Goal: Obtain resource: Download file/media

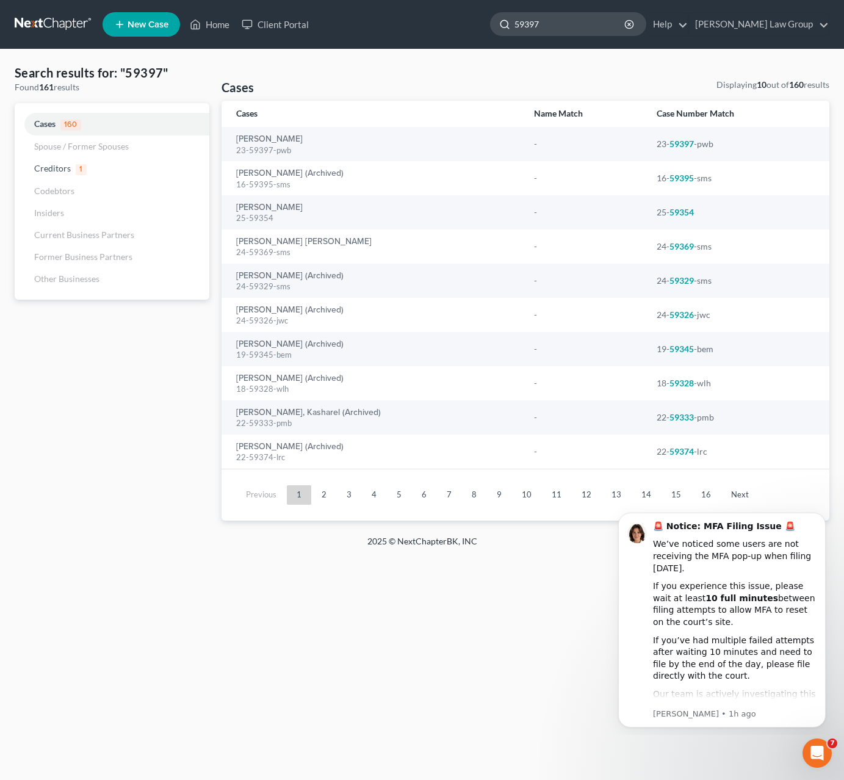
click at [589, 27] on input "59397" at bounding box center [570, 24] width 112 height 23
drag, startPoint x: 640, startPoint y: 25, endPoint x: 533, endPoint y: 27, distance: 107.4
click at [533, 27] on input "59397" at bounding box center [570, 24] width 112 height 23
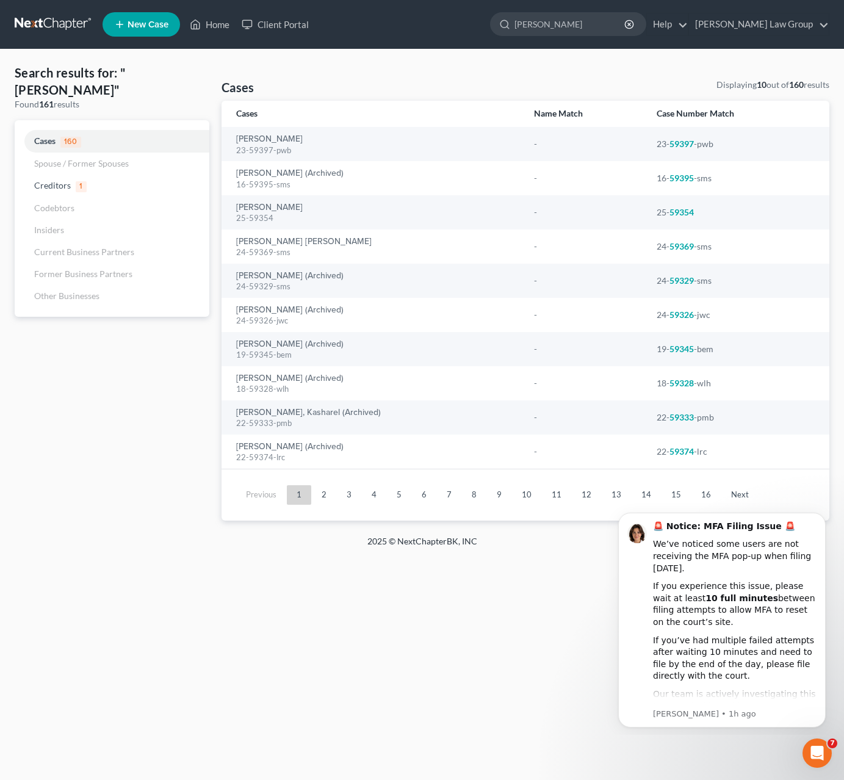
type input "[PERSON_NAME]"
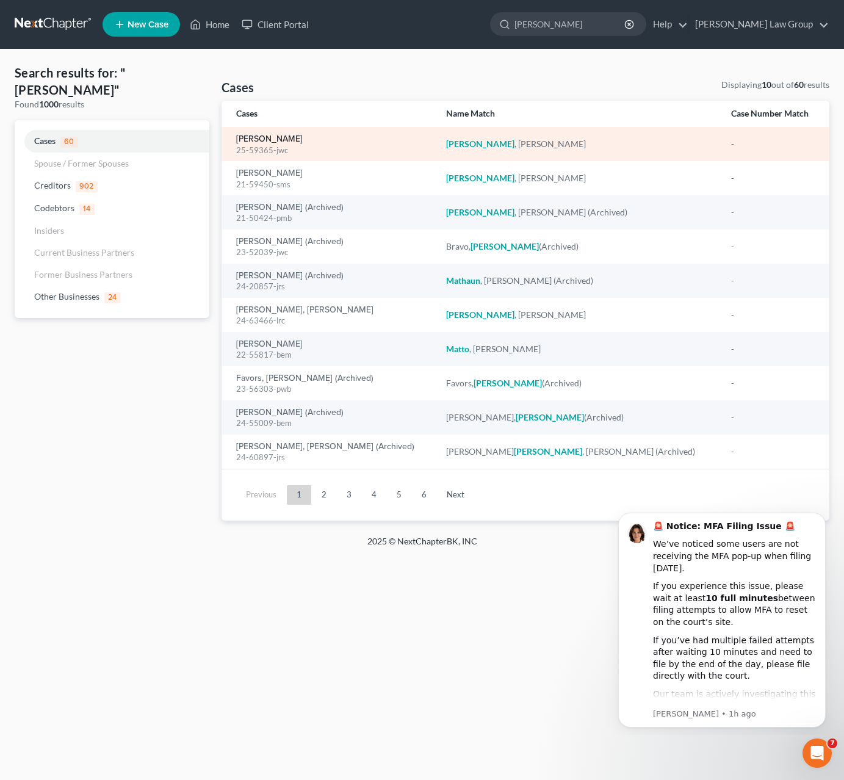
click at [272, 143] on link "[PERSON_NAME]" at bounding box center [269, 139] width 67 height 9
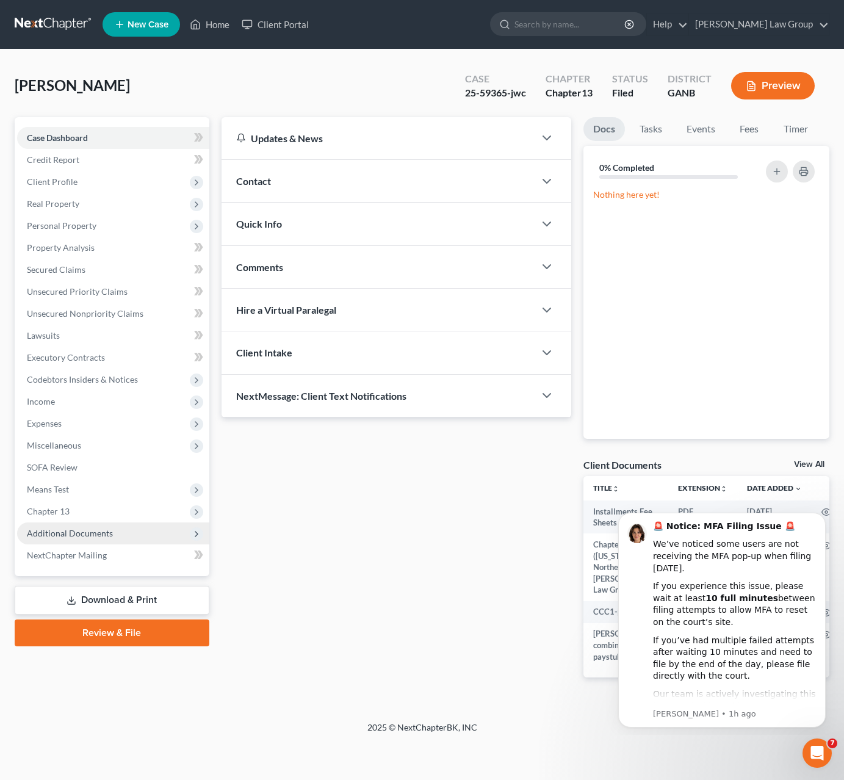
drag, startPoint x: 82, startPoint y: 530, endPoint x: 96, endPoint y: 531, distance: 14.7
click at [82, 530] on span "Additional Documents" at bounding box center [70, 533] width 86 height 10
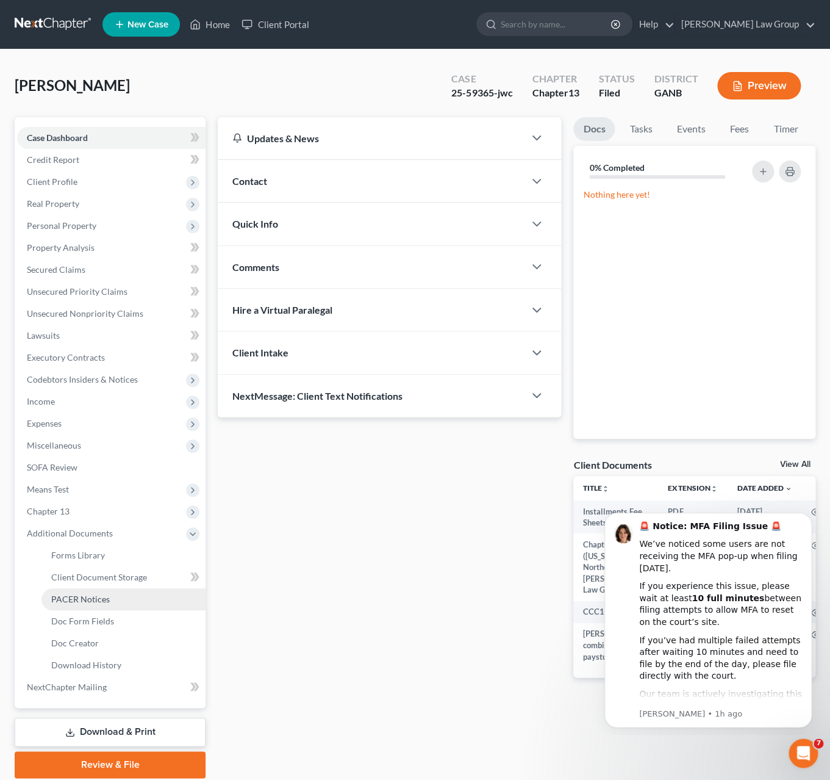
click at [141, 600] on link "PACER Notices" at bounding box center [123, 599] width 164 height 22
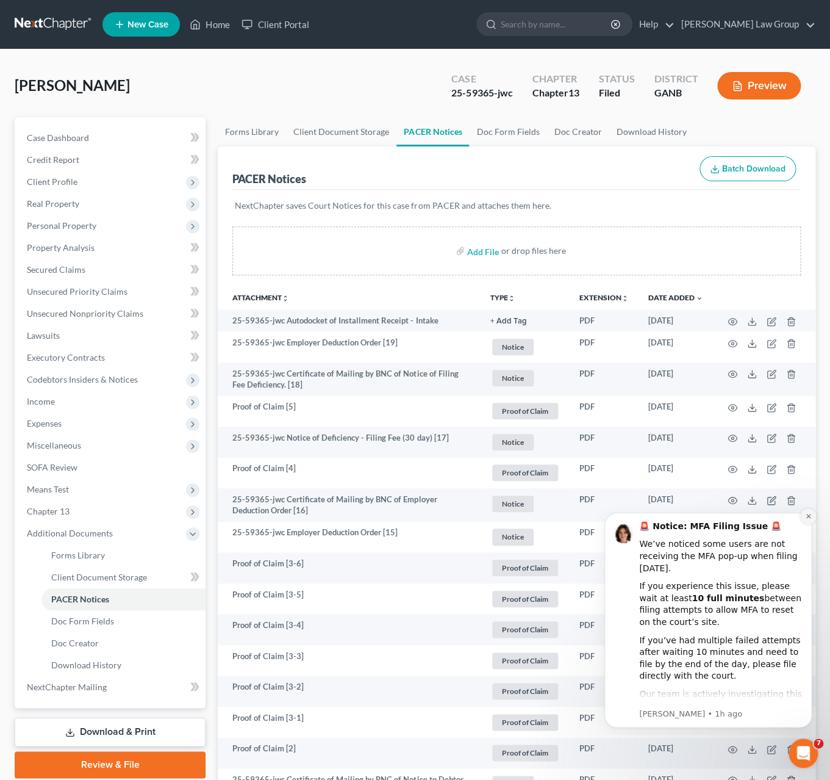
click at [673, 517] on icon "Dismiss notification" at bounding box center [808, 516] width 7 height 7
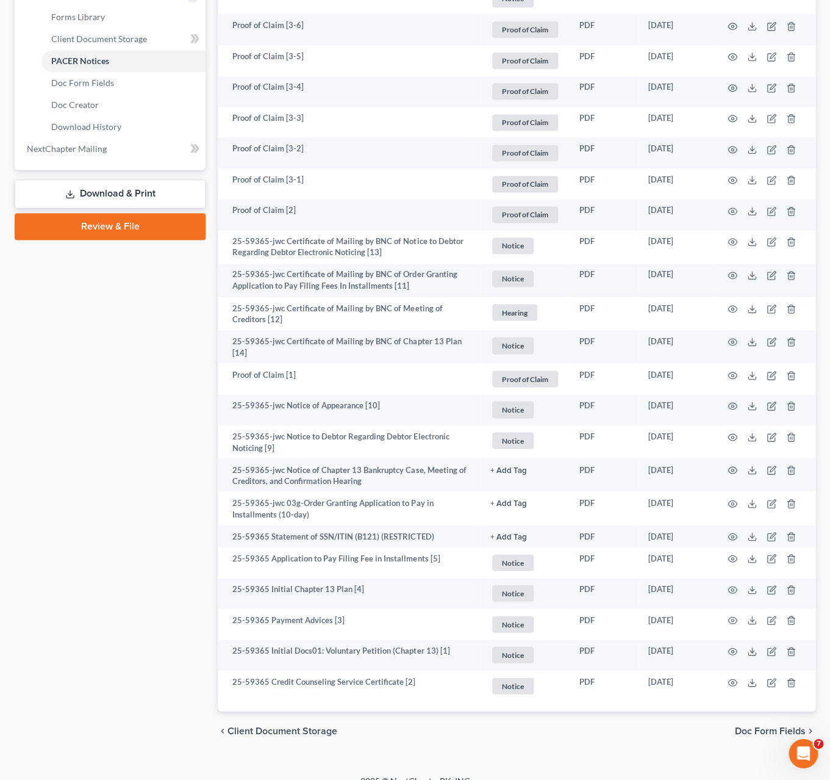
scroll to position [553, 0]
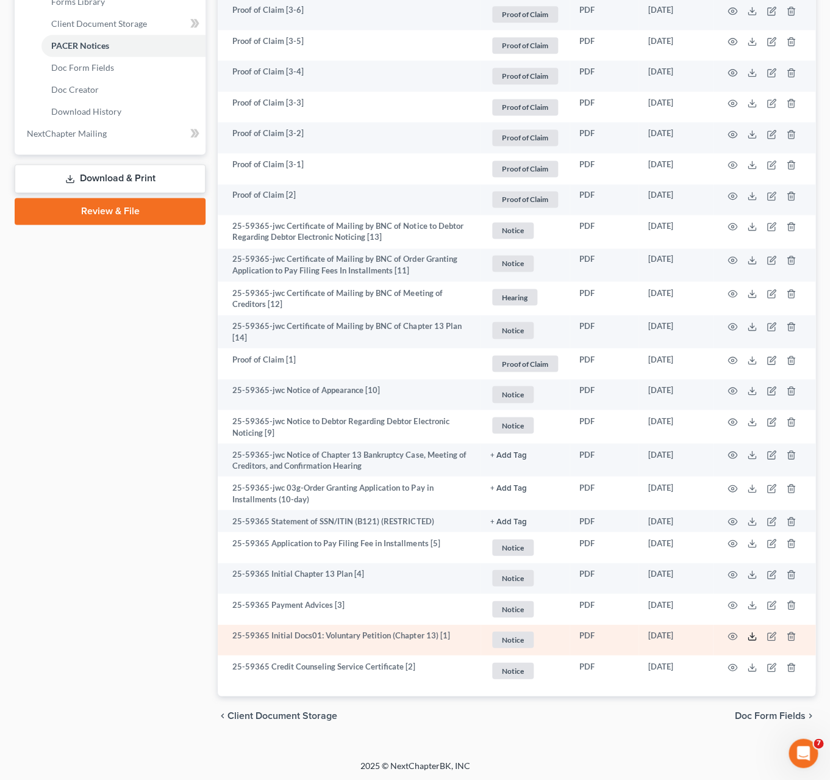
click at [673, 640] on icon at bounding box center [752, 636] width 10 height 10
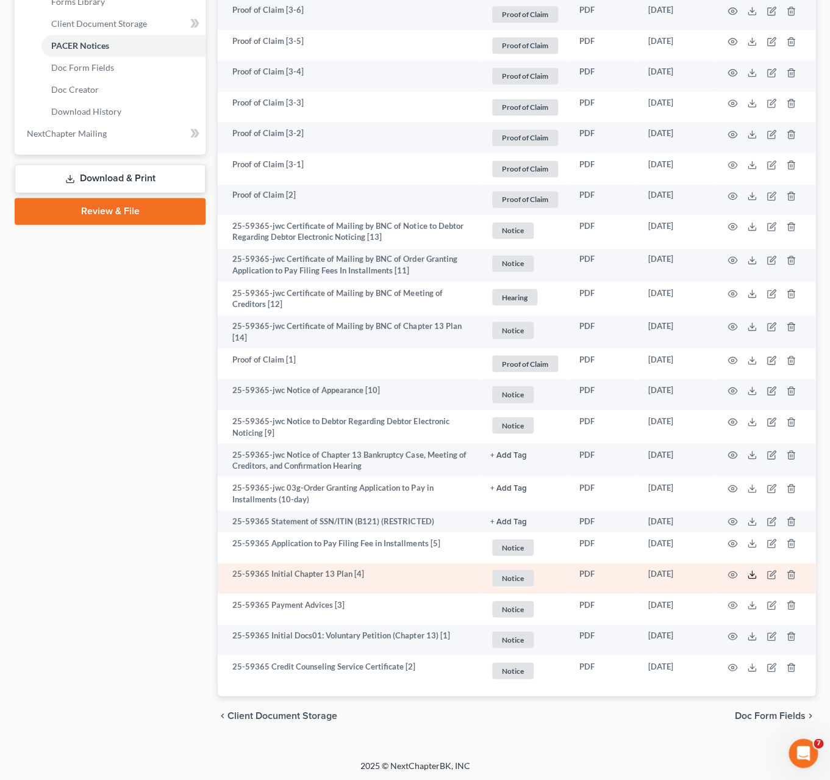
click at [673, 574] on polyline at bounding box center [752, 575] width 4 height 2
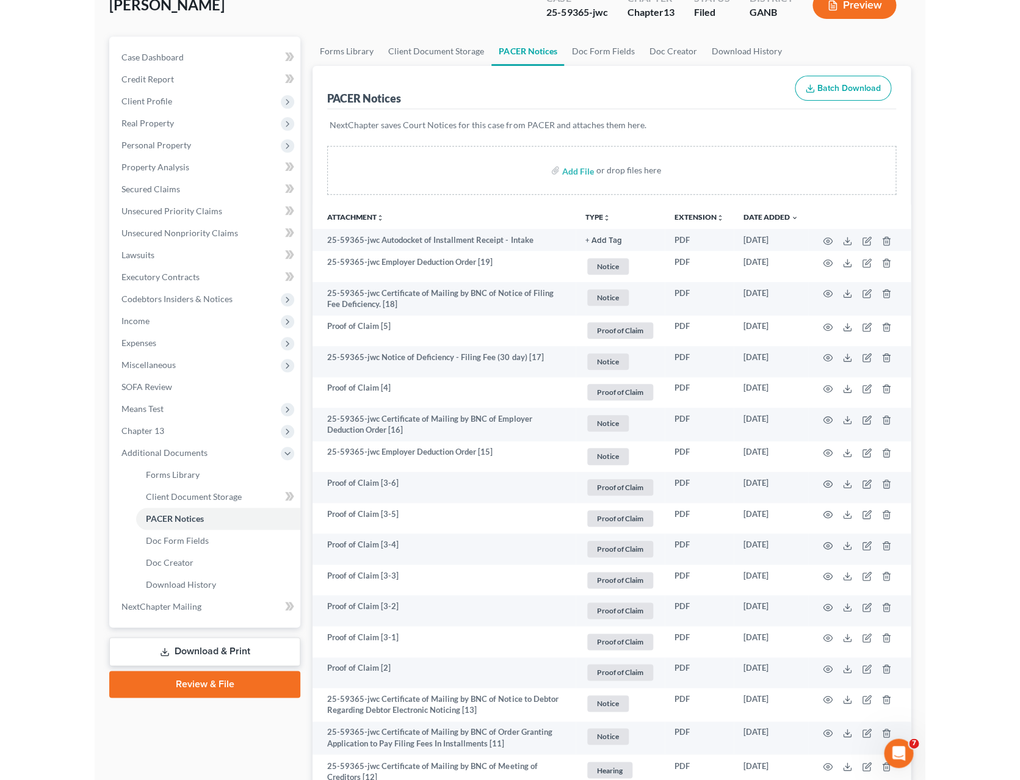
scroll to position [0, 0]
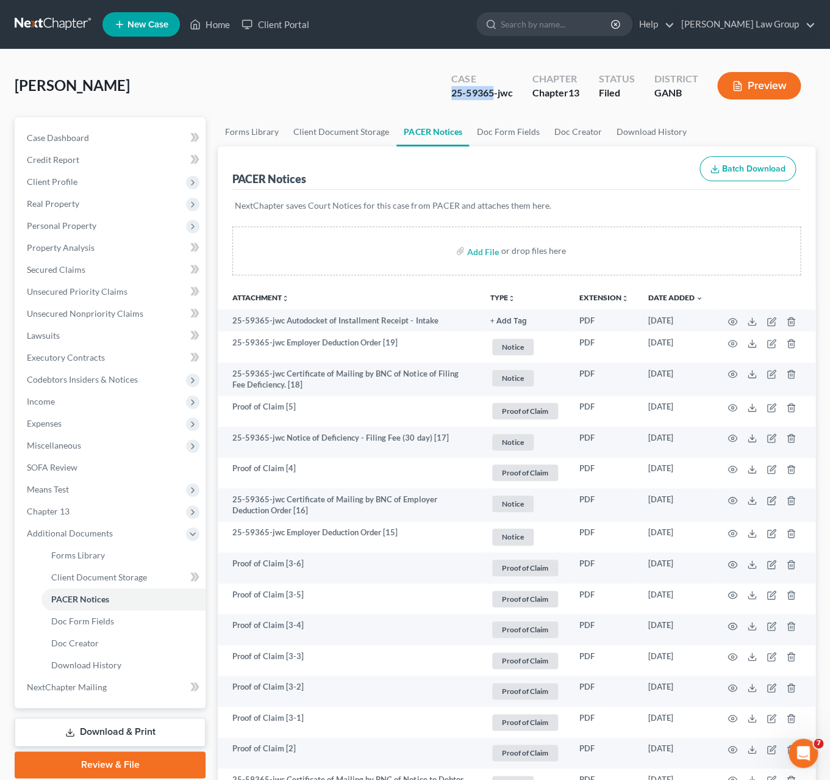
drag, startPoint x: 494, startPoint y: 95, endPoint x: 436, endPoint y: 95, distance: 58.0
click at [436, 95] on div "[PERSON_NAME] Upgraded Case 25-59365-jwc Chapter Chapter 13 Status Filed Distri…" at bounding box center [415, 90] width 801 height 53
copy div "25-59365"
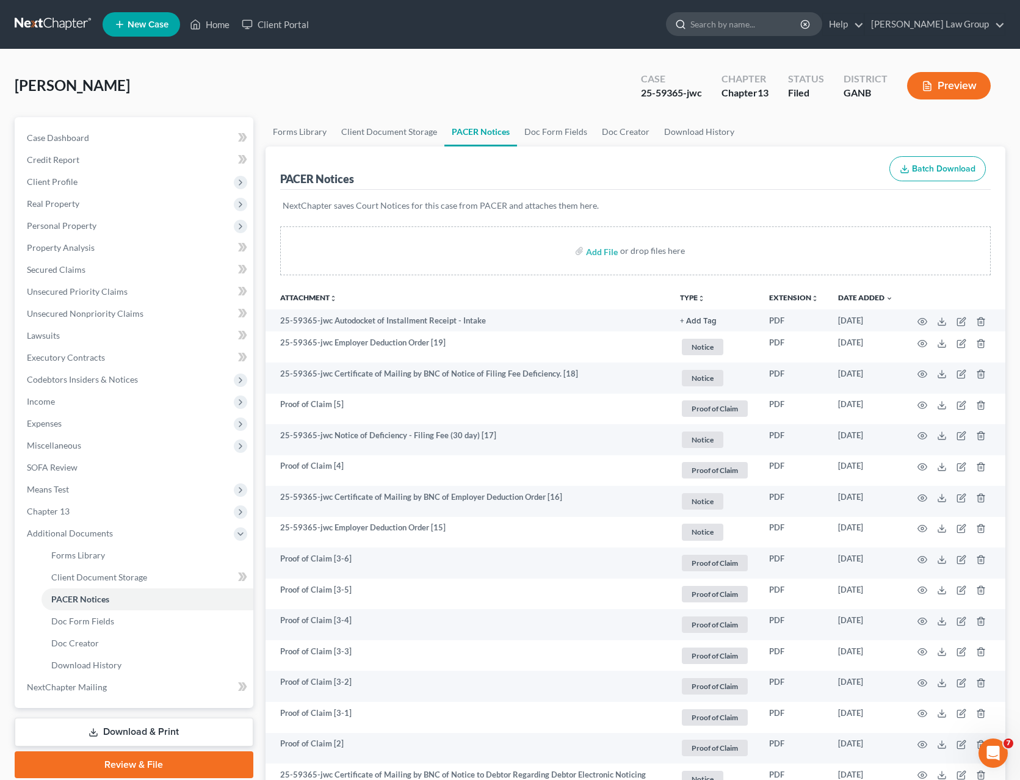
click at [673, 29] on input "search" at bounding box center [746, 24] width 112 height 23
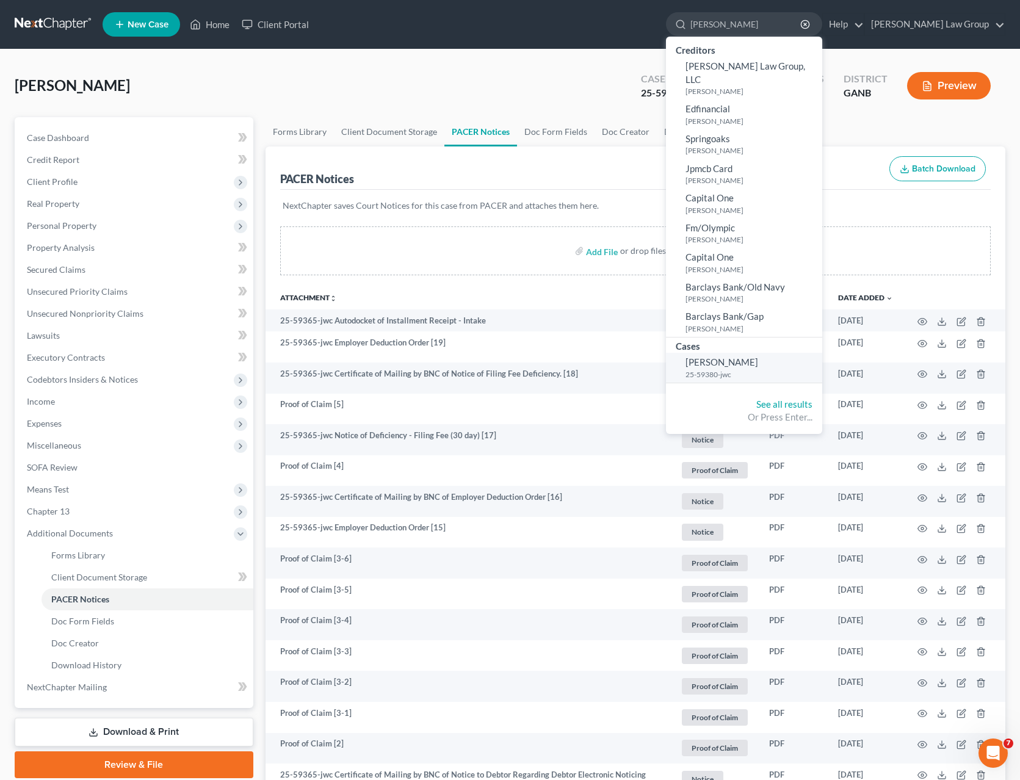
type input "[PERSON_NAME]"
click at [673, 353] on link "[PERSON_NAME] 25-59380-jwc" at bounding box center [744, 368] width 156 height 30
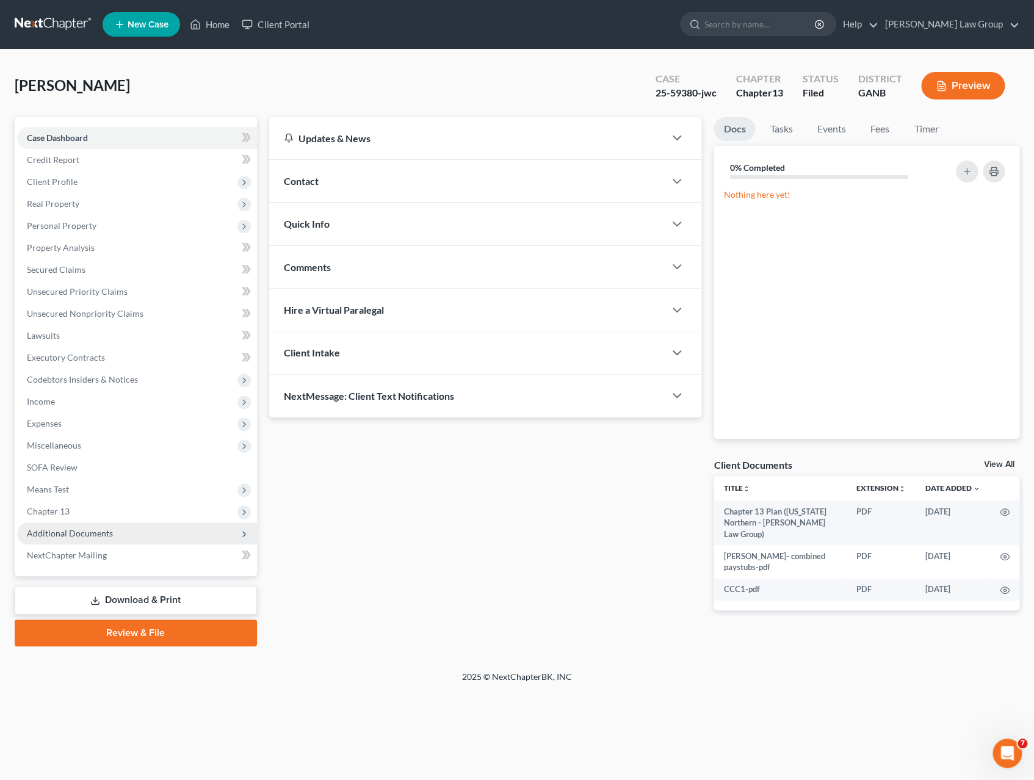
click at [98, 536] on span "Additional Documents" at bounding box center [70, 533] width 86 height 10
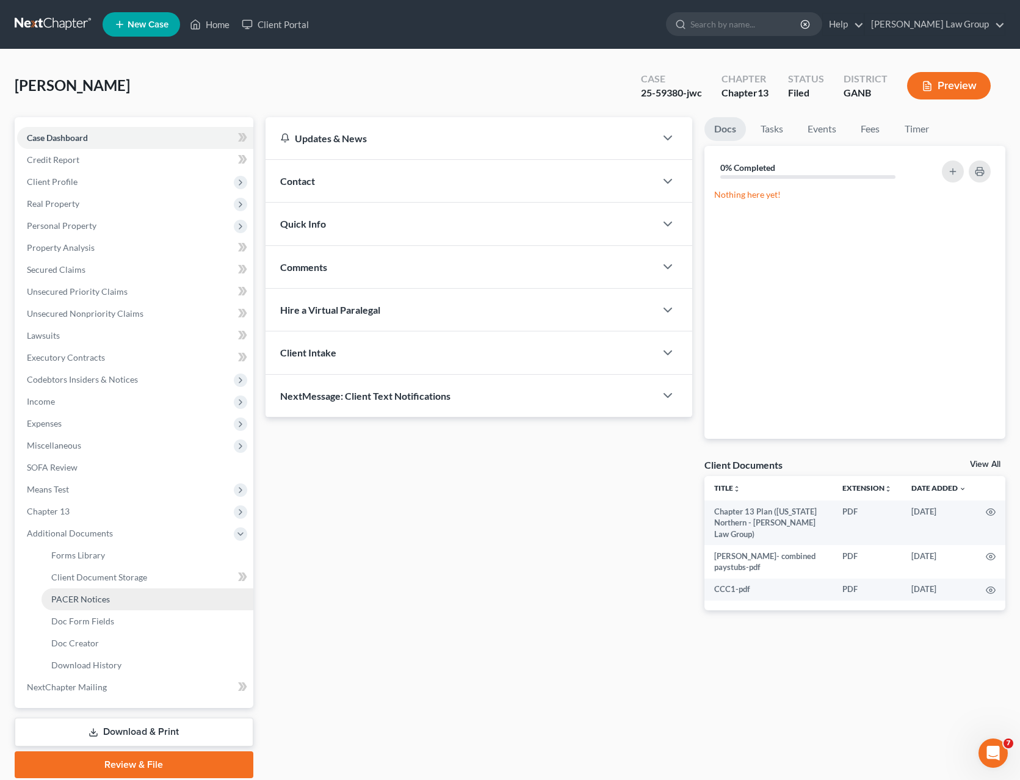
click at [137, 594] on link "PACER Notices" at bounding box center [147, 599] width 212 height 22
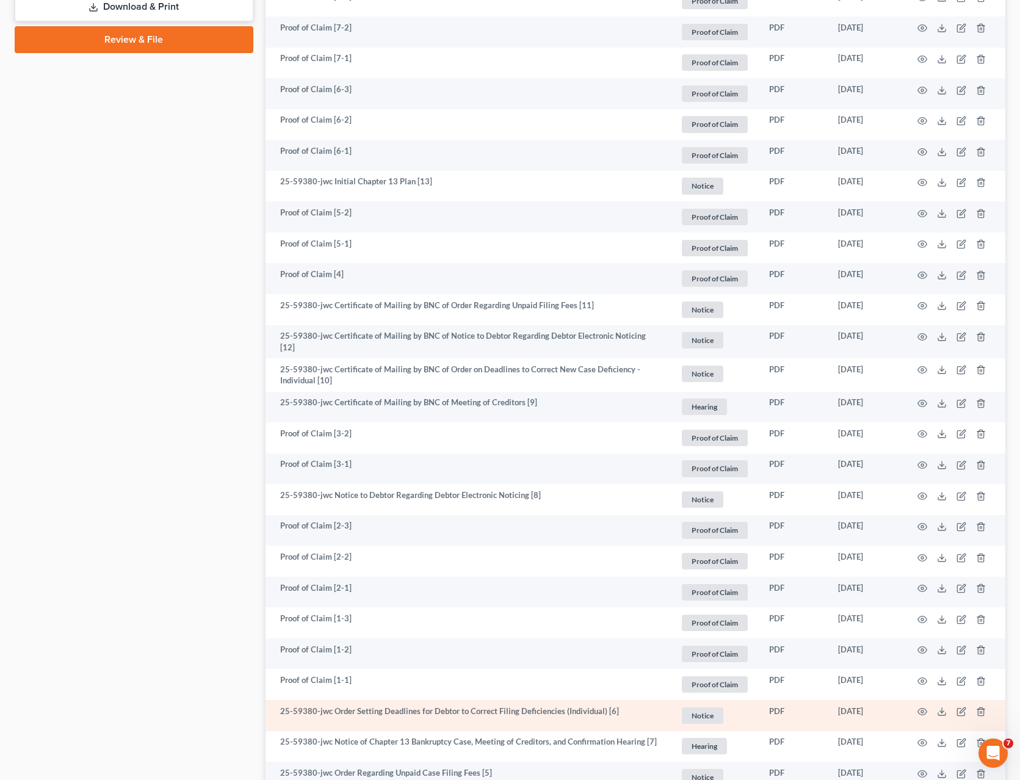
scroll to position [921, 0]
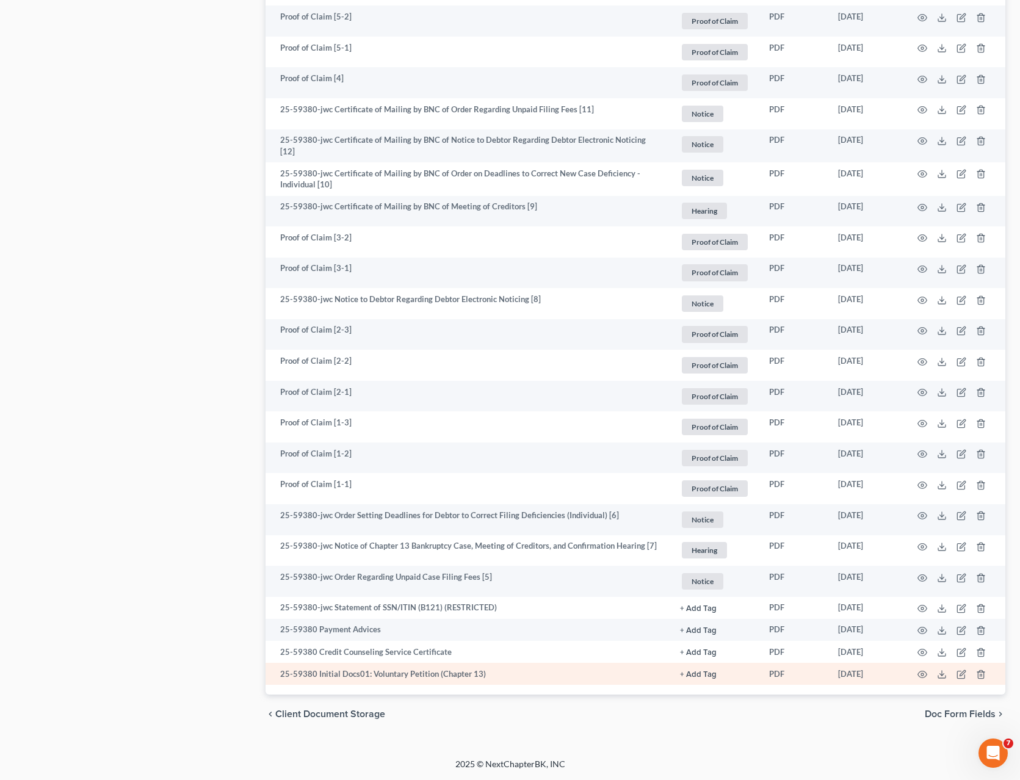
click at [673, 674] on td at bounding box center [953, 674] width 103 height 22
click at [673, 675] on icon at bounding box center [942, 674] width 10 height 10
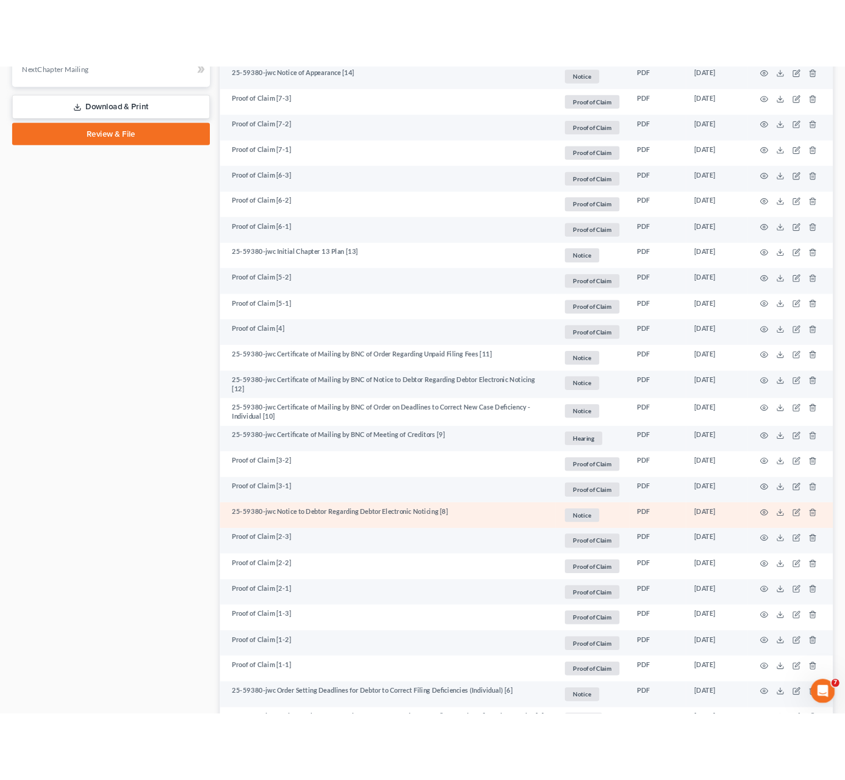
scroll to position [619, 0]
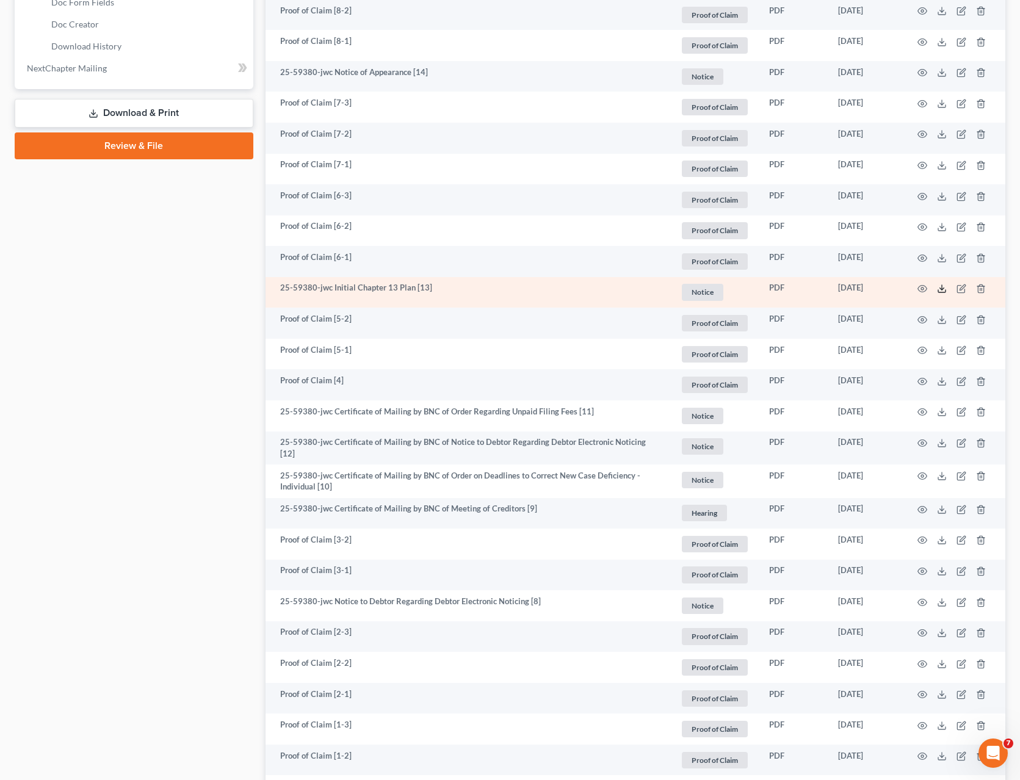
click at [673, 290] on icon at bounding box center [942, 289] width 10 height 10
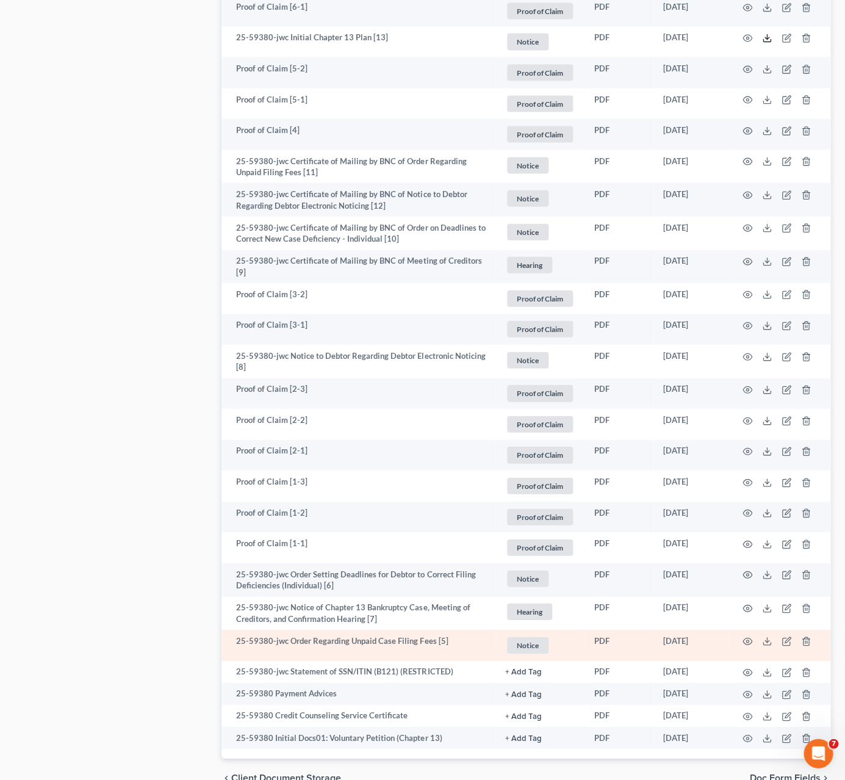
scroll to position [938, 0]
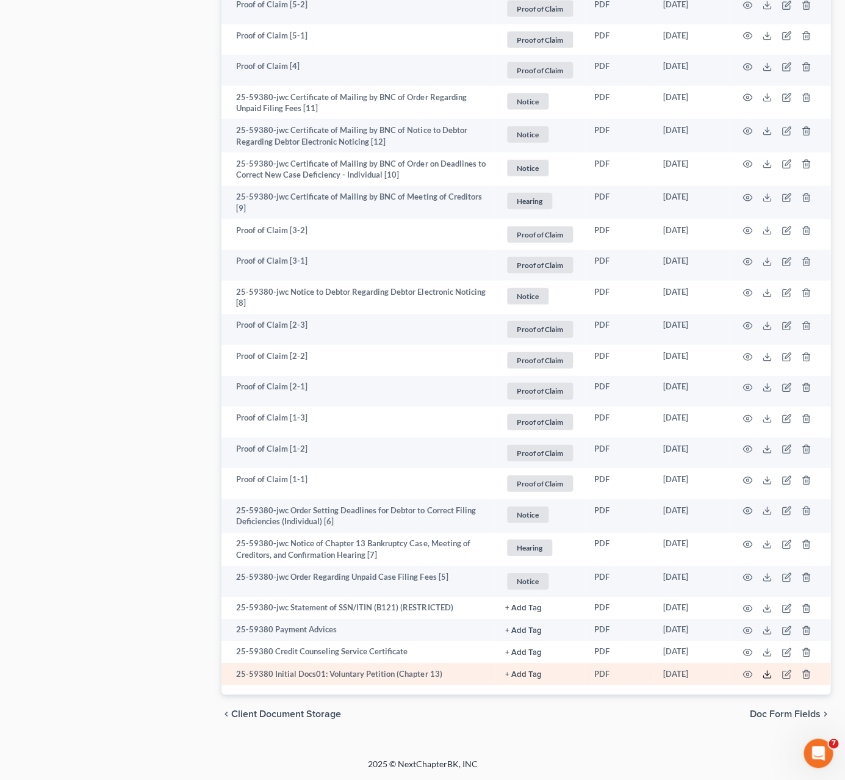
click at [673, 678] on icon at bounding box center [767, 674] width 10 height 10
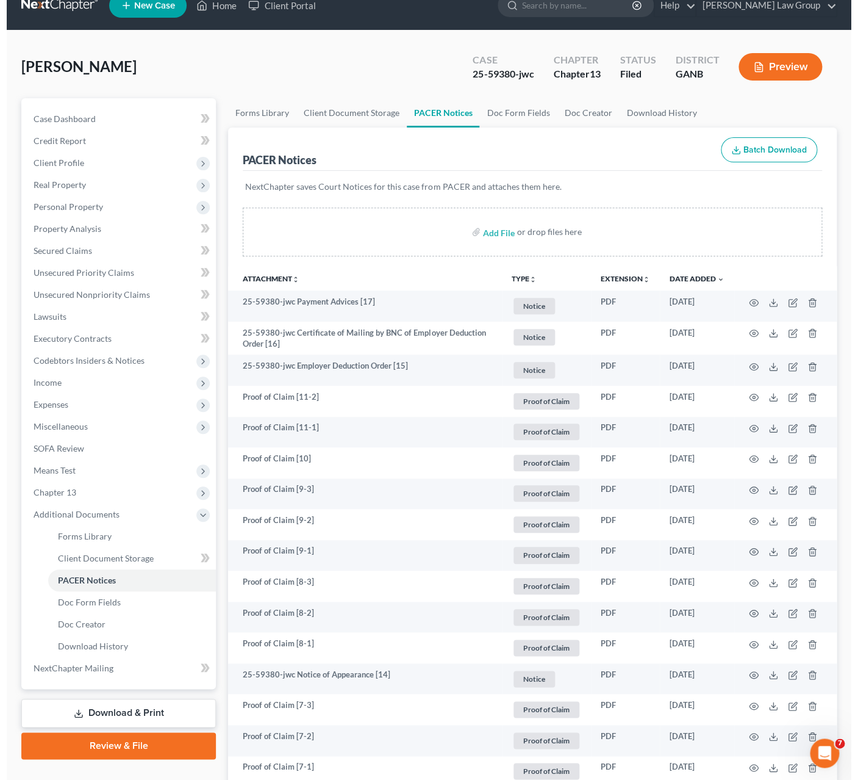
scroll to position [0, 0]
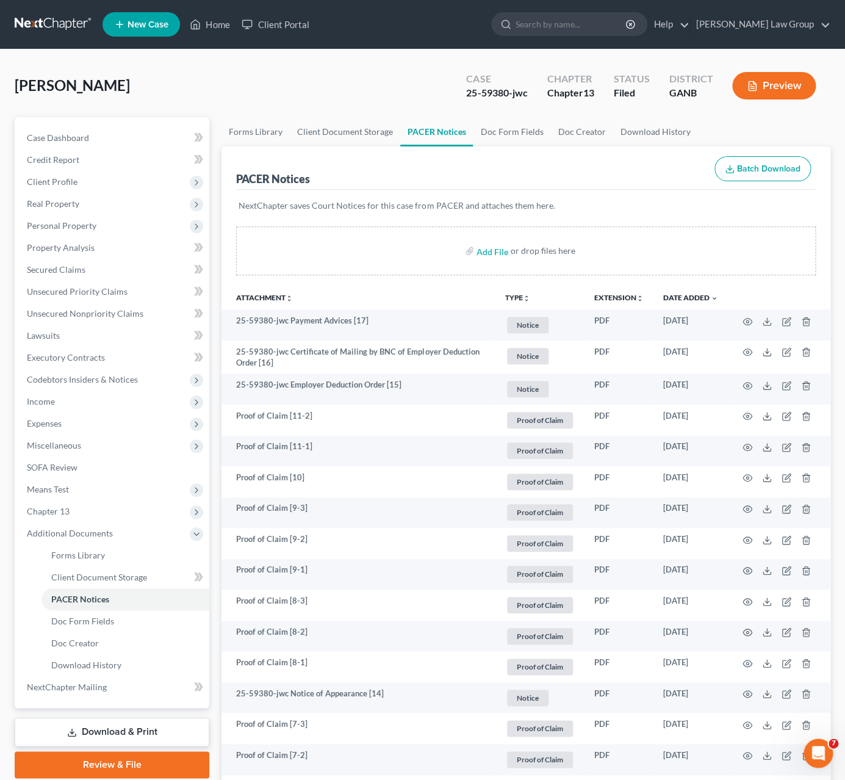
click at [673, 85] on icon "button" at bounding box center [752, 86] width 11 height 11
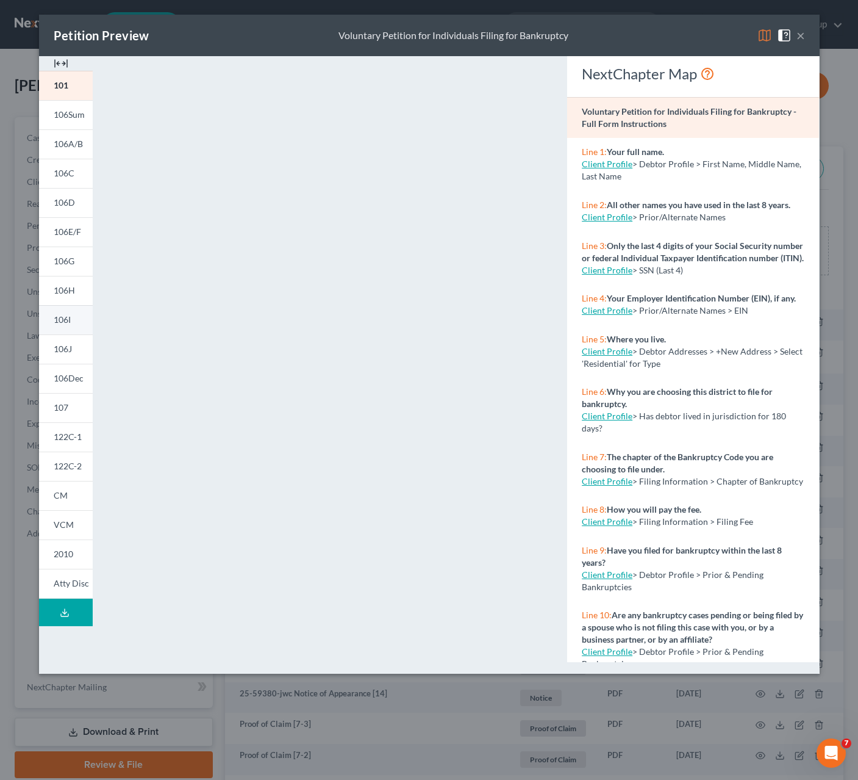
click at [60, 329] on link "106I" at bounding box center [66, 319] width 54 height 29
